Goal: Information Seeking & Learning: Learn about a topic

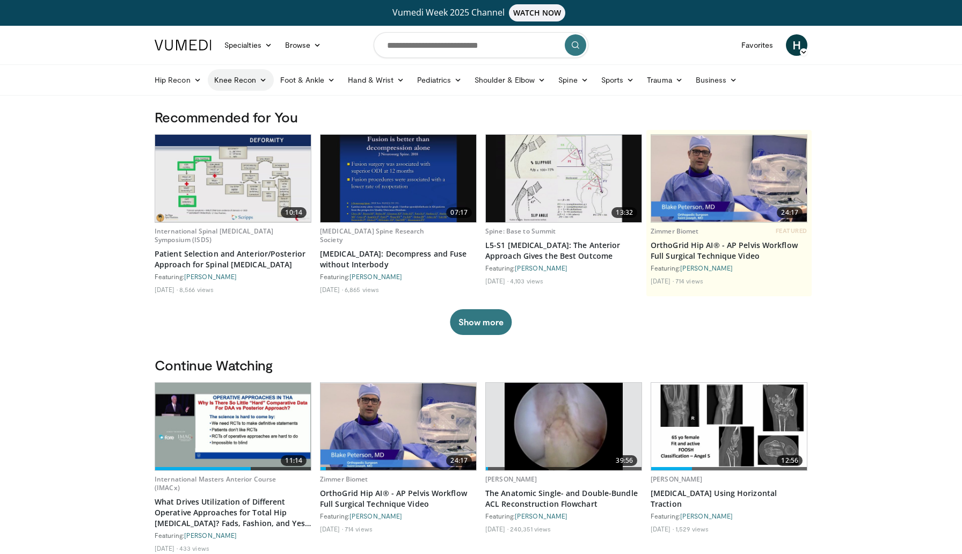
click at [229, 83] on link "Knee Recon" at bounding box center [241, 79] width 66 height 21
click at [235, 120] on link "Revision [MEDICAL_DATA]" at bounding box center [272, 122] width 128 height 17
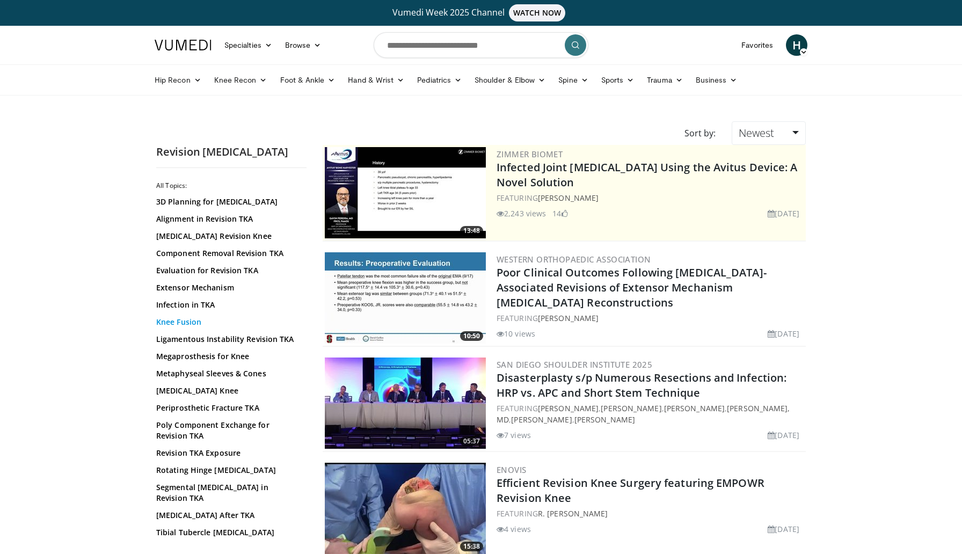
scroll to position [20, 0]
click at [183, 324] on link "Knee Fusion" at bounding box center [228, 321] width 145 height 11
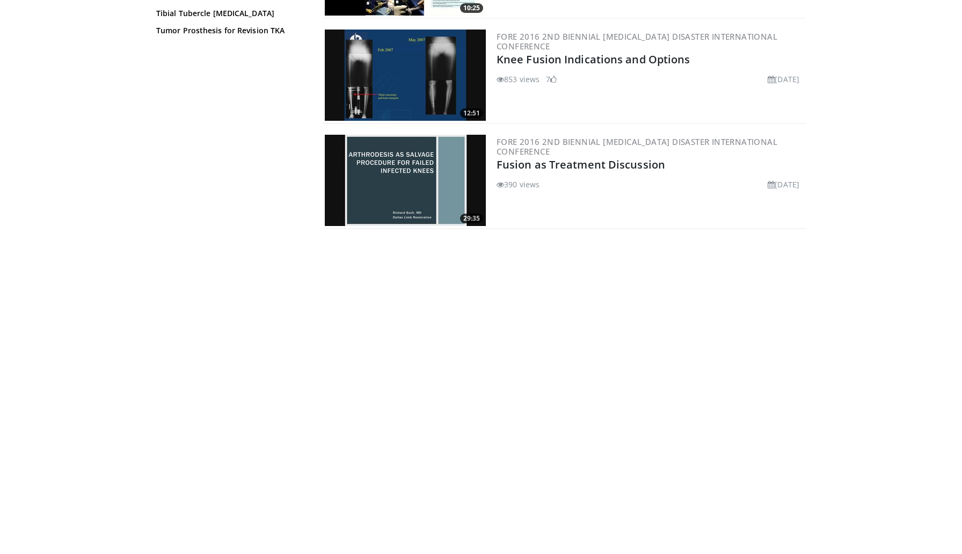
scroll to position [403, 0]
